Goal: Use online tool/utility: Utilize a website feature to perform a specific function

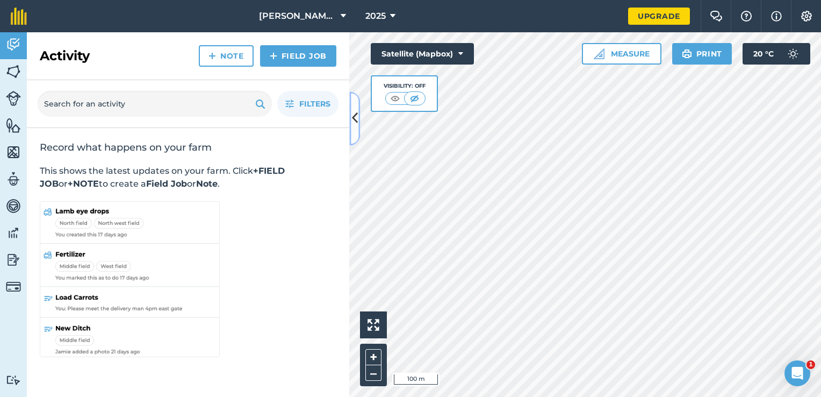
click at [351, 121] on button at bounding box center [354, 118] width 11 height 54
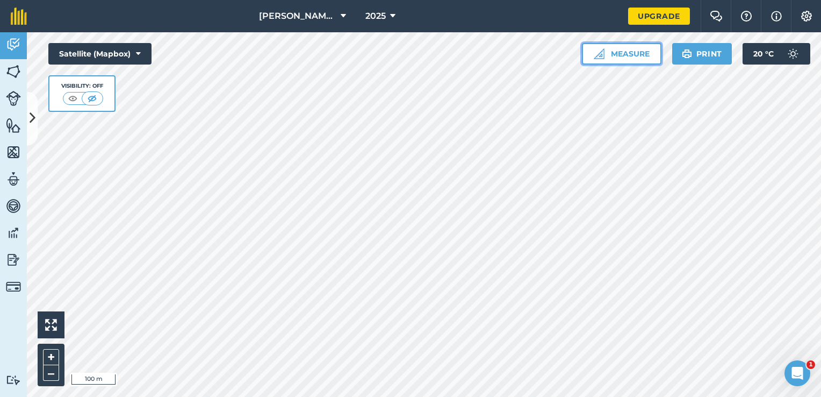
click at [618, 57] on button "Measure" at bounding box center [622, 54] width 80 height 22
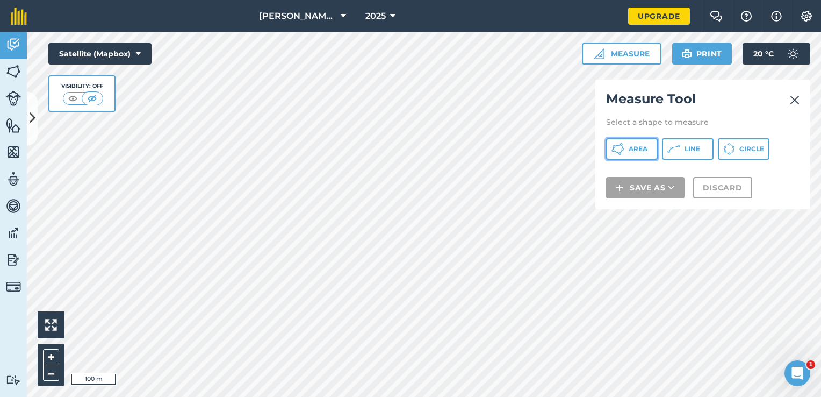
click at [637, 146] on span "Area" at bounding box center [638, 149] width 19 height 9
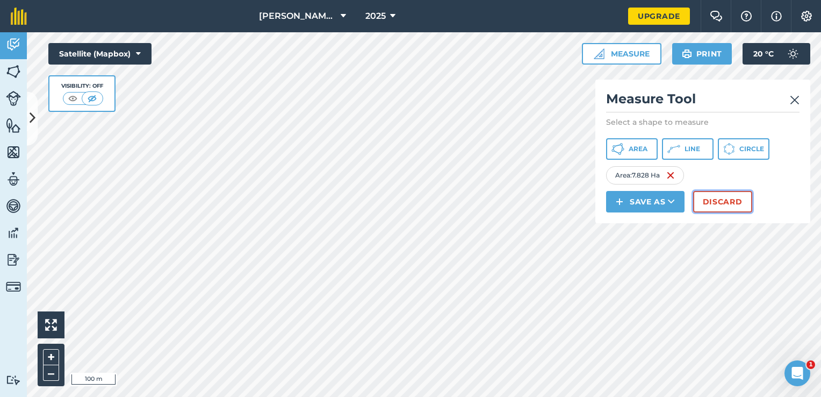
click at [734, 203] on button "Discard" at bounding box center [722, 202] width 59 height 22
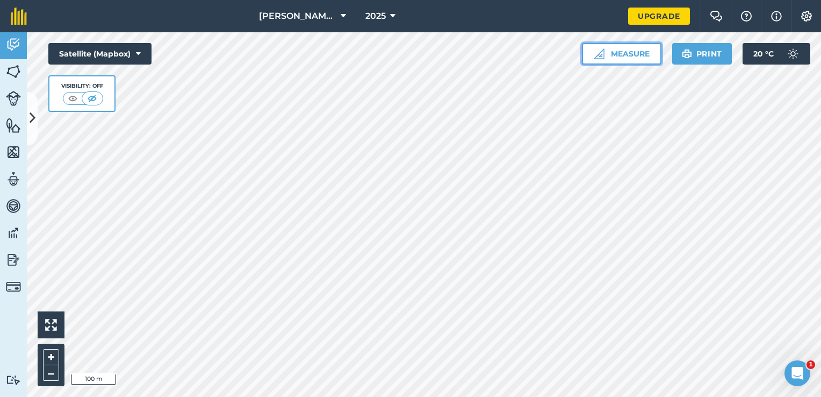
click at [606, 52] on button "Measure" at bounding box center [622, 54] width 80 height 22
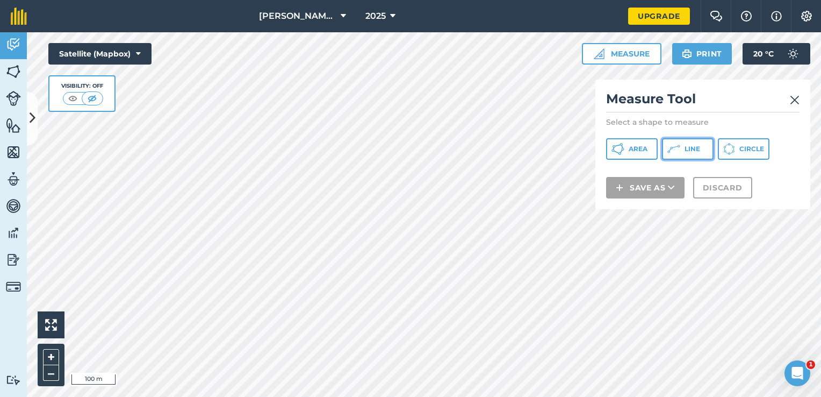
click at [683, 152] on button "Line" at bounding box center [688, 149] width 52 height 22
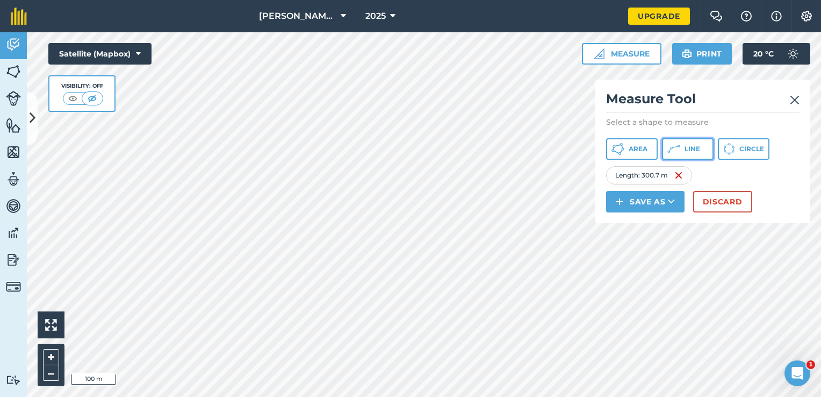
click at [685, 154] on button "Line" at bounding box center [688, 149] width 52 height 22
click at [737, 200] on button "Discard" at bounding box center [722, 202] width 59 height 22
